Goal: Task Accomplishment & Management: Complete application form

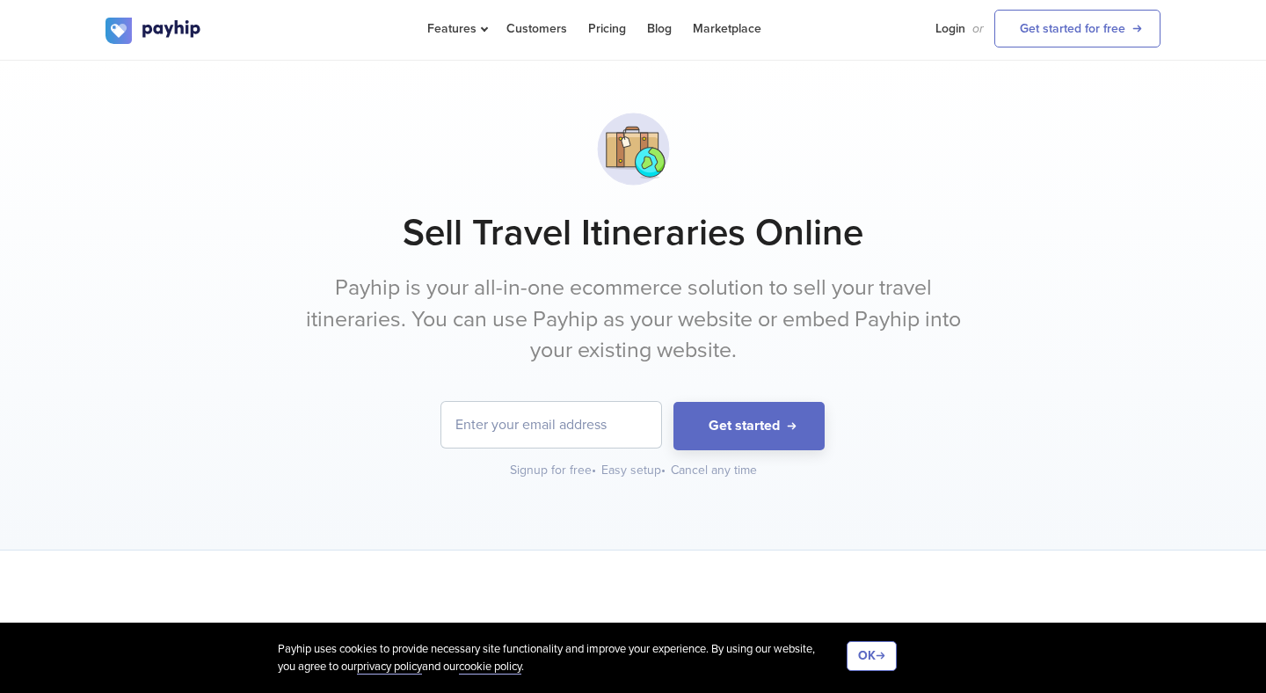
click at [336, 323] on p "Payhip is your all-in-one ecommerce solution to sell your travel itineraries. Y…" at bounding box center [632, 320] width 659 height 94
click at [521, 318] on p "Payhip is your all-in-one ecommerce solution to sell your travel itineraries. Y…" at bounding box center [632, 320] width 659 height 94
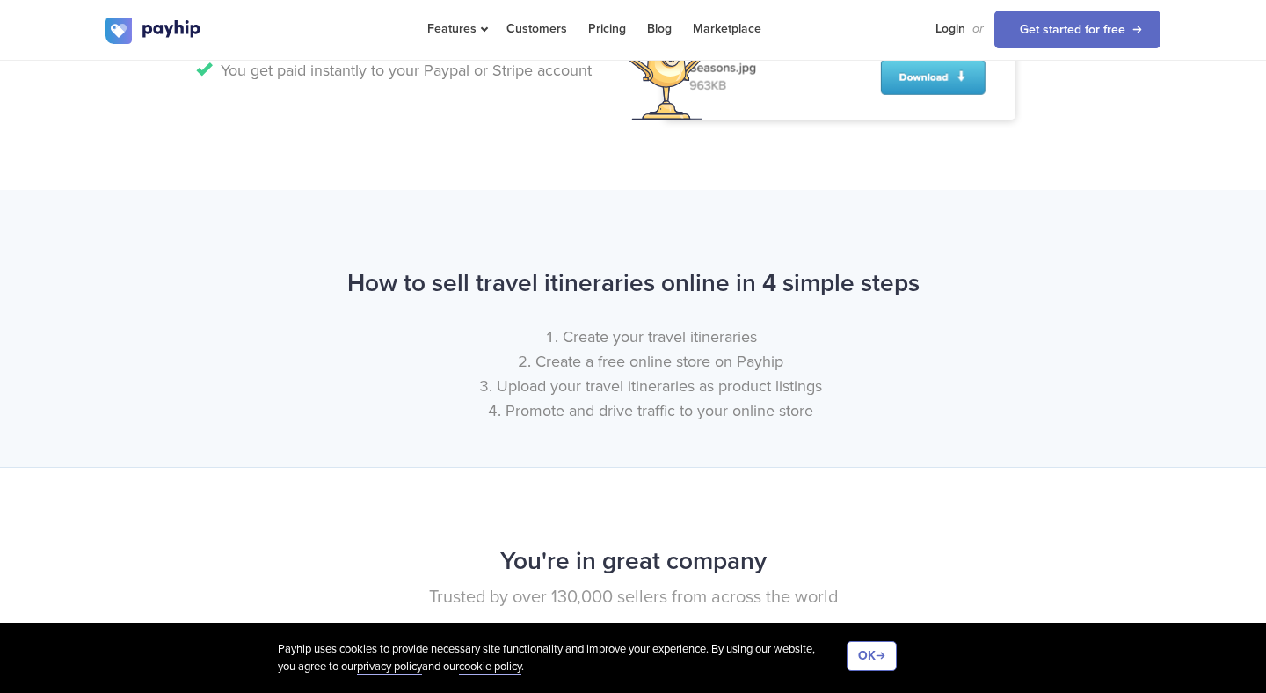
scroll to position [1966, 0]
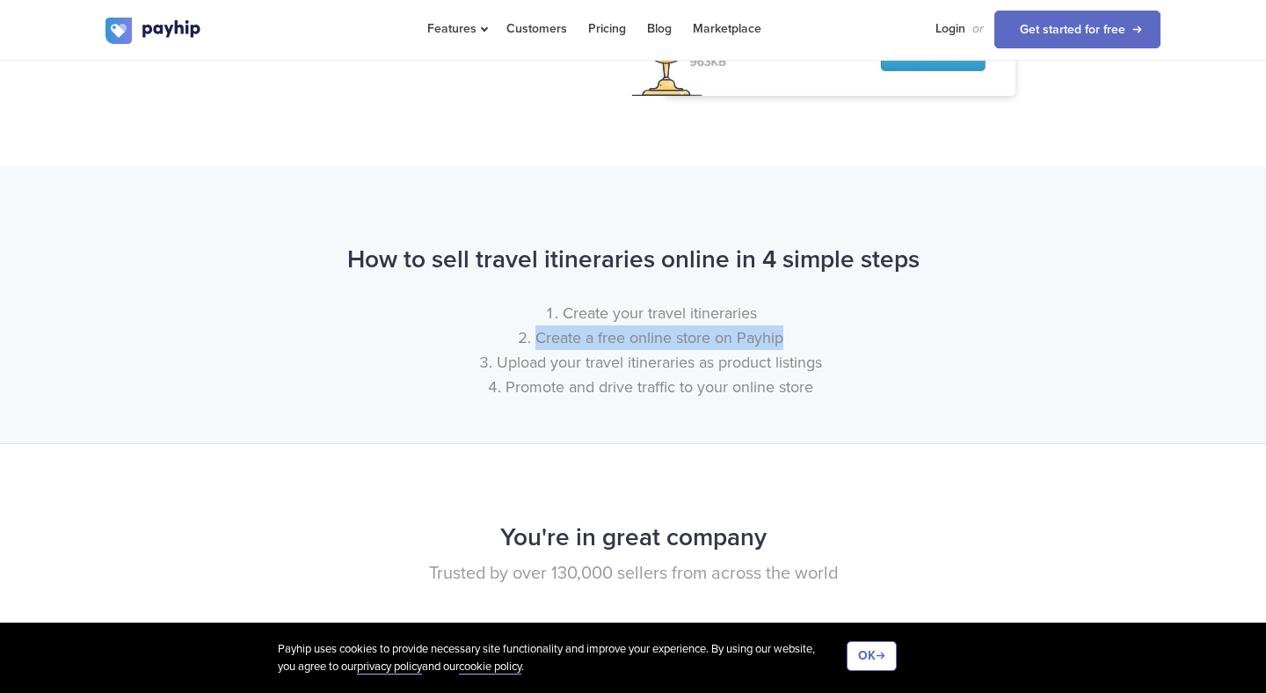
drag, startPoint x: 535, startPoint y: 337, endPoint x: 781, endPoint y: 336, distance: 245.3
click at [783, 339] on li "Create a free online store on Payhip" at bounding box center [651, 337] width 1020 height 25
click at [492, 365] on li "Upload your travel itineraries as product listings" at bounding box center [651, 362] width 1020 height 25
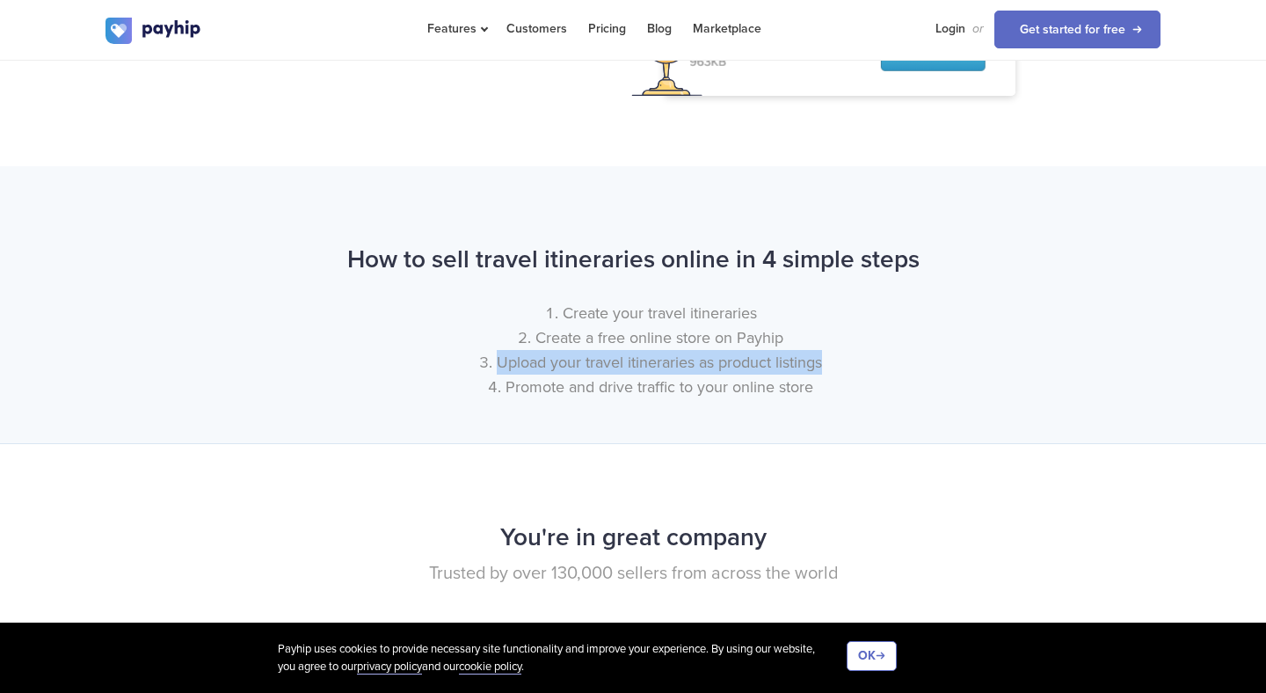
drag, startPoint x: 494, startPoint y: 360, endPoint x: 828, endPoint y: 356, distance: 334.1
click at [828, 356] on li "Upload your travel itineraries as product listings" at bounding box center [651, 362] width 1020 height 25
click at [522, 392] on li "Promote and drive traffic to your online store" at bounding box center [651, 387] width 1020 height 25
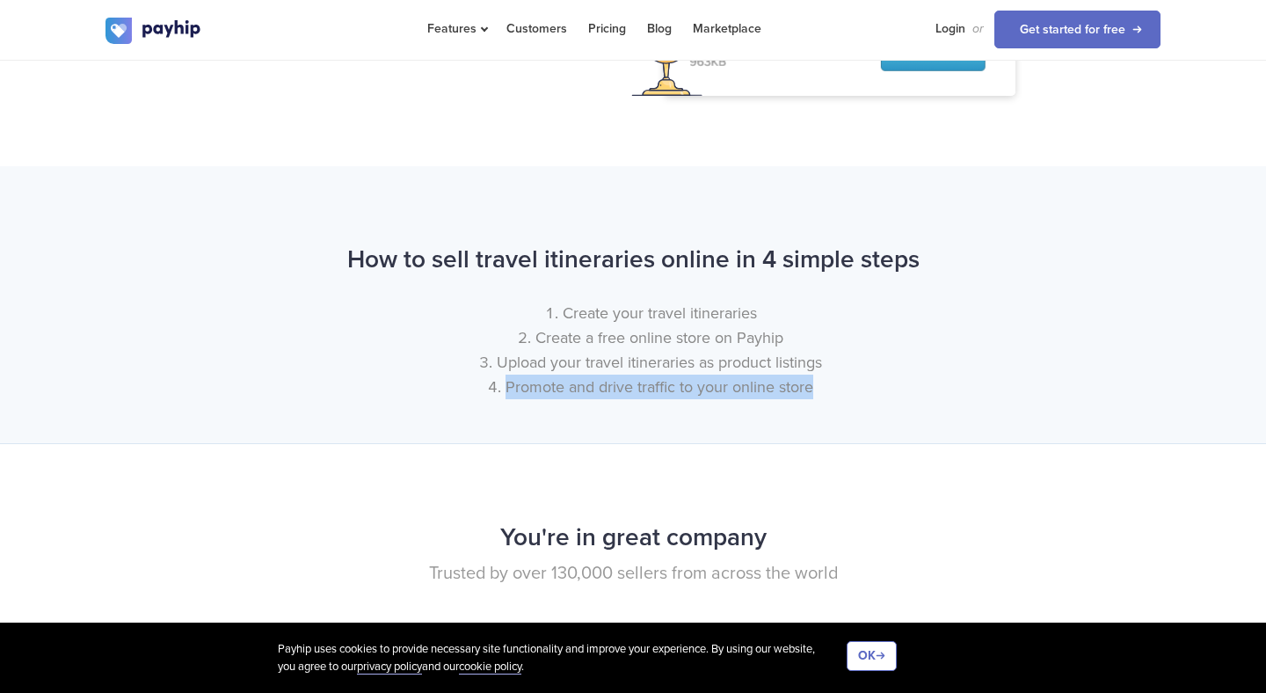
drag, startPoint x: 506, startPoint y: 383, endPoint x: 849, endPoint y: 387, distance: 343.8
click at [851, 389] on li "Promote and drive traffic to your online store" at bounding box center [651, 387] width 1020 height 25
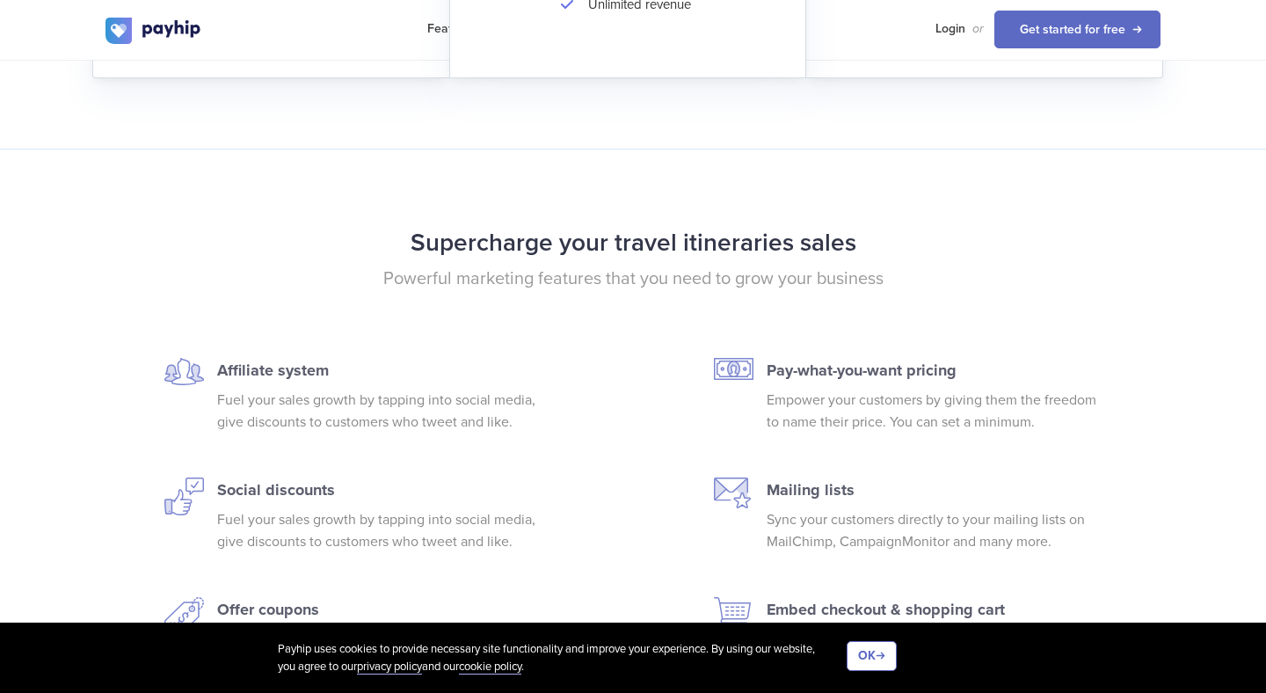
scroll to position [3460, 0]
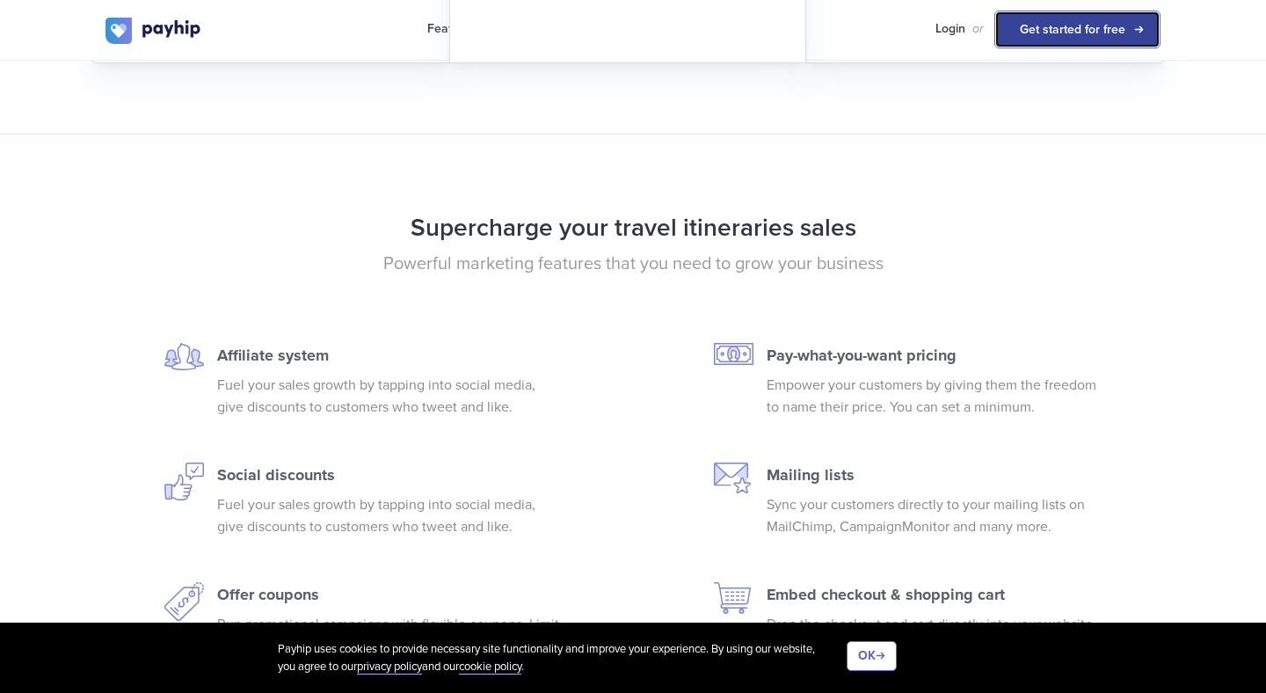
click at [1115, 34] on link "Get started for free" at bounding box center [1077, 30] width 166 height 38
